Goal: Information Seeking & Learning: Check status

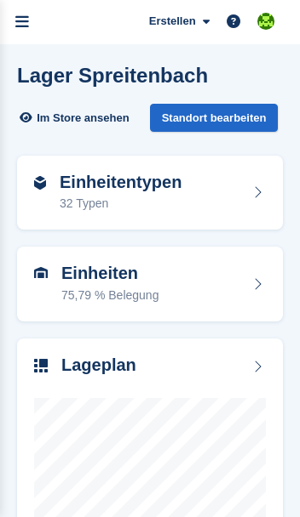
click at [226, 305] on div "Einheiten 75,79 % Belegung" at bounding box center [150, 284] width 232 height 41
click at [266, 305] on div "Einheiten 75,79 % Belegung" at bounding box center [150, 284] width 266 height 75
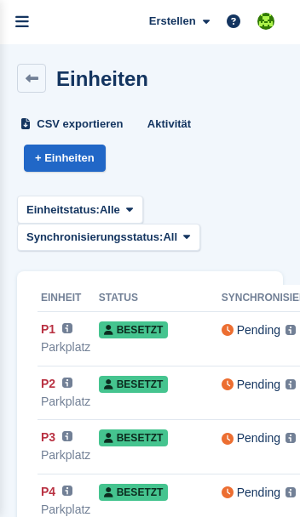
click at [26, 26] on icon "menu" at bounding box center [22, 21] width 14 height 15
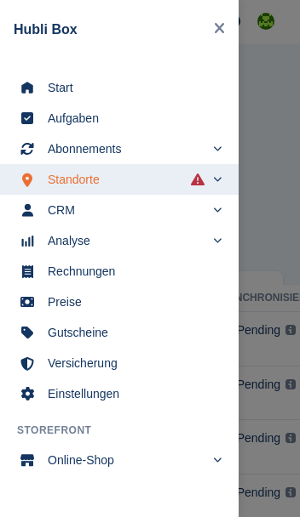
click at [57, 80] on span "Start" at bounding box center [130, 88] width 165 height 24
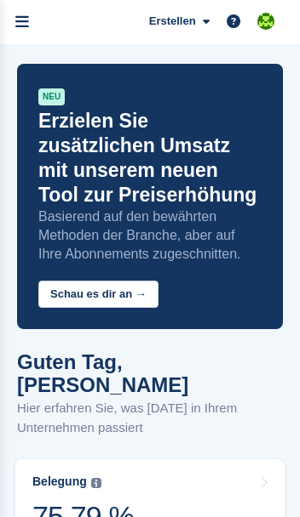
click at [40, 13] on link "menu" at bounding box center [22, 22] width 44 height 44
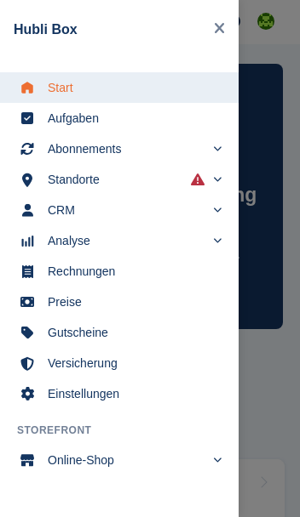
click at [264, 389] on div "main navigation" at bounding box center [150, 258] width 300 height 517
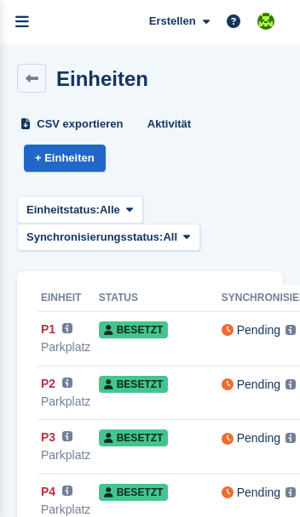
click at [42, 71] on link at bounding box center [31, 78] width 29 height 29
click at [39, 75] on link at bounding box center [31, 78] width 29 height 29
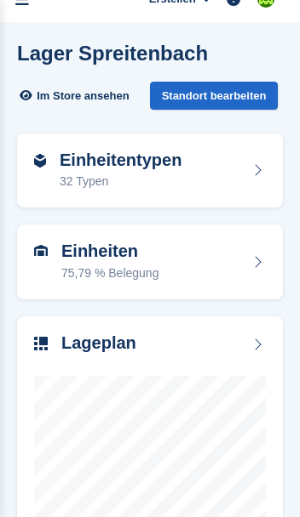
scroll to position [22, 0]
click at [260, 269] on icon at bounding box center [257, 262] width 17 height 14
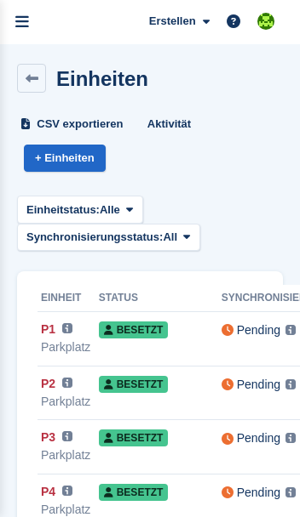
scroll to position [22, 0]
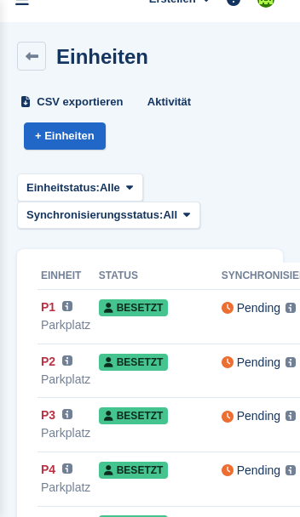
click at [43, 57] on link at bounding box center [31, 56] width 29 height 29
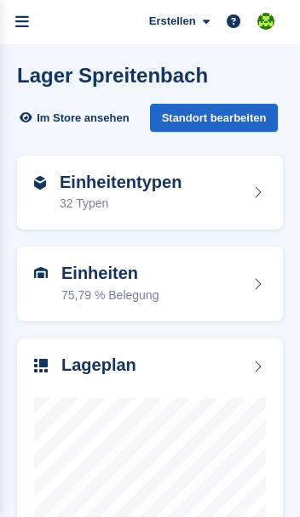
click at [28, 25] on icon "menu" at bounding box center [22, 21] width 14 height 15
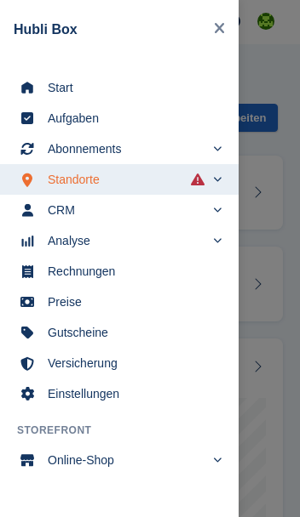
click at [56, 82] on span "Start" at bounding box center [130, 88] width 165 height 24
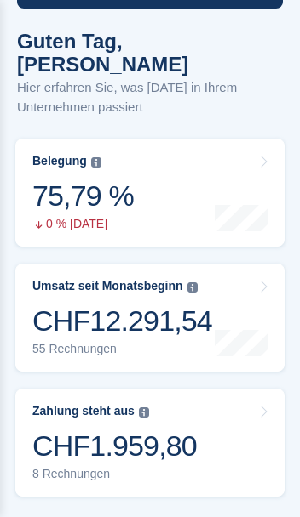
scroll to position [320, 0]
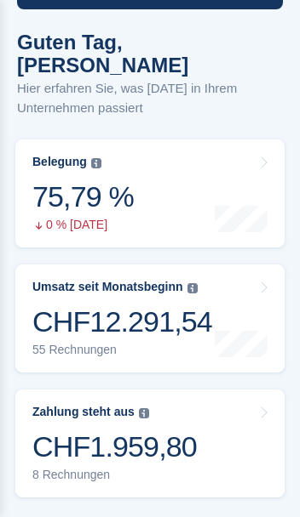
click at [61, 180] on div "75,79 %" at bounding box center [82, 197] width 101 height 35
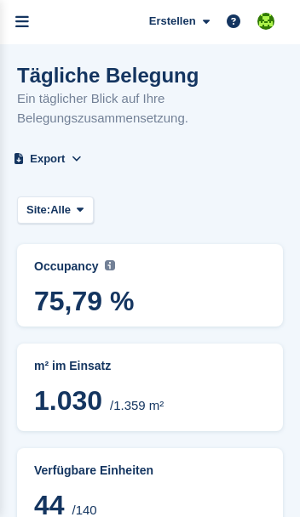
click at [31, 22] on link "menu" at bounding box center [22, 22] width 44 height 44
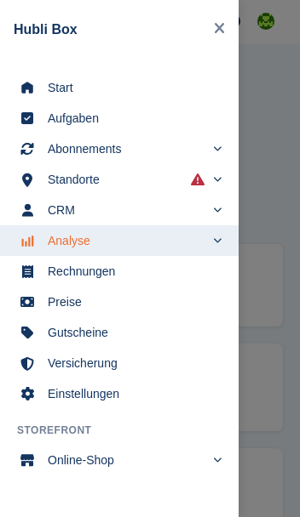
click at [52, 86] on span "Start" at bounding box center [130, 88] width 165 height 24
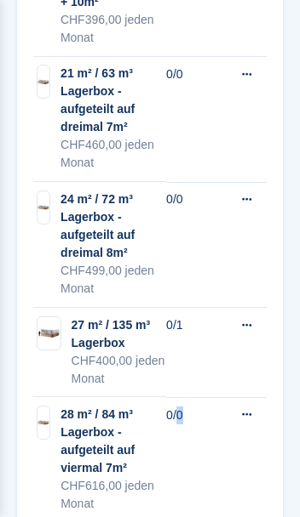
scroll to position [3719, 0]
click at [174, 110] on td "0/0" at bounding box center [198, 120] width 65 height 126
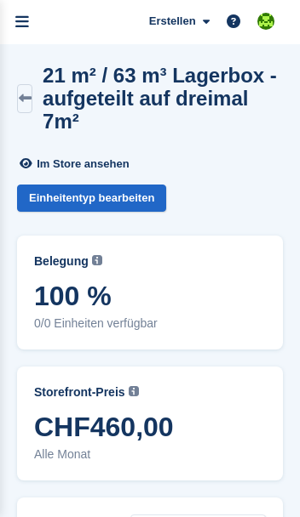
click at [186, 89] on h2 "21 m² / 63 m³ Lagerbox - aufgeteilt auf dreimal 7m²" at bounding box center [163, 98] width 240 height 69
click at [211, 150] on div "Im Store ansehen Einheitentyp bearbeiten" at bounding box center [150, 184] width 266 height 69
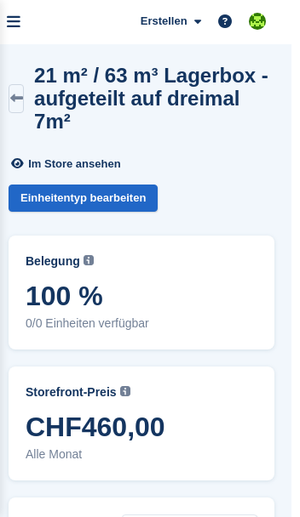
scroll to position [0, 10]
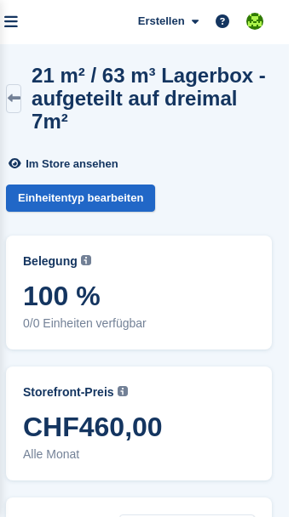
click at [181, 20] on span "Erstellen" at bounding box center [161, 21] width 47 height 17
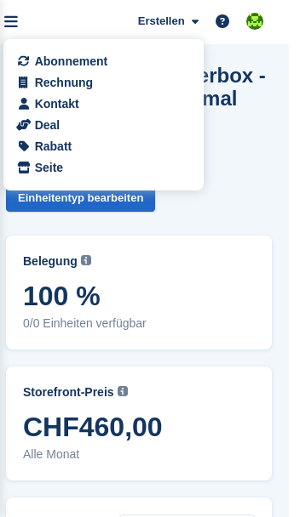
scroll to position [0, 26]
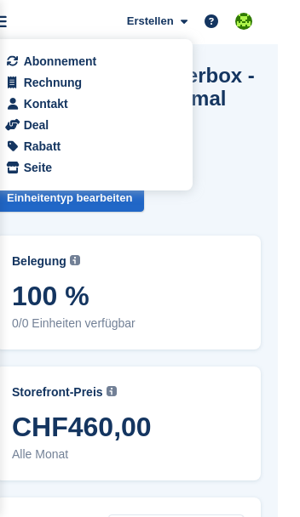
click at [185, 54] on div "Abonnement Rechnung Kontakt Deal Rabatt Seite" at bounding box center [92, 114] width 200 height 151
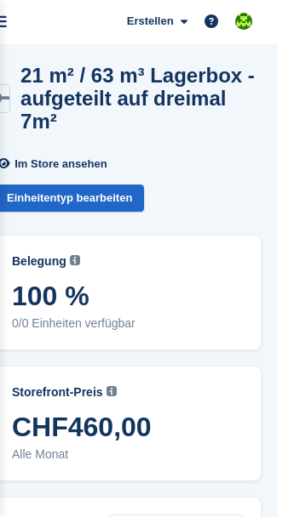
click at [190, 66] on h2 "21 m² / 63 m³ Lagerbox - aufgeteilt auf dreimal 7m²" at bounding box center [140, 98] width 240 height 69
click at [263, 266] on div "Belegung Aktueller Flächenanteil aller aktuell belegten Einheiten dieses Einhei…" at bounding box center [127, 292] width 283 height 131
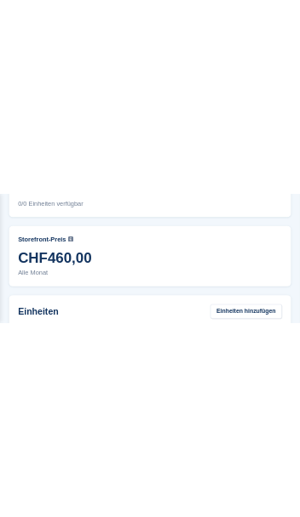
scroll to position [134, 26]
